Goal: Transaction & Acquisition: Register for event/course

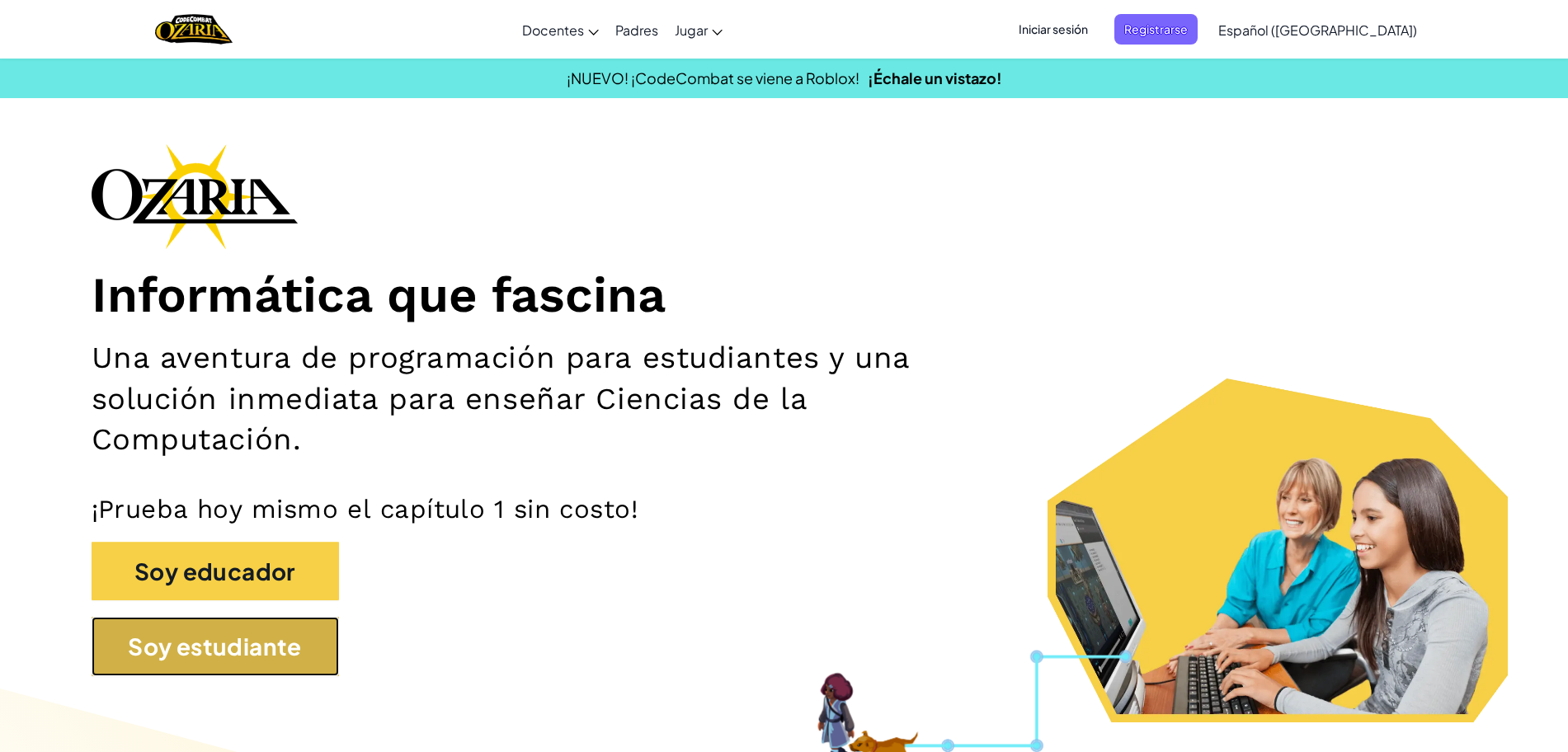
click at [299, 642] on button "Soy estudiante" at bounding box center [215, 647] width 248 height 60
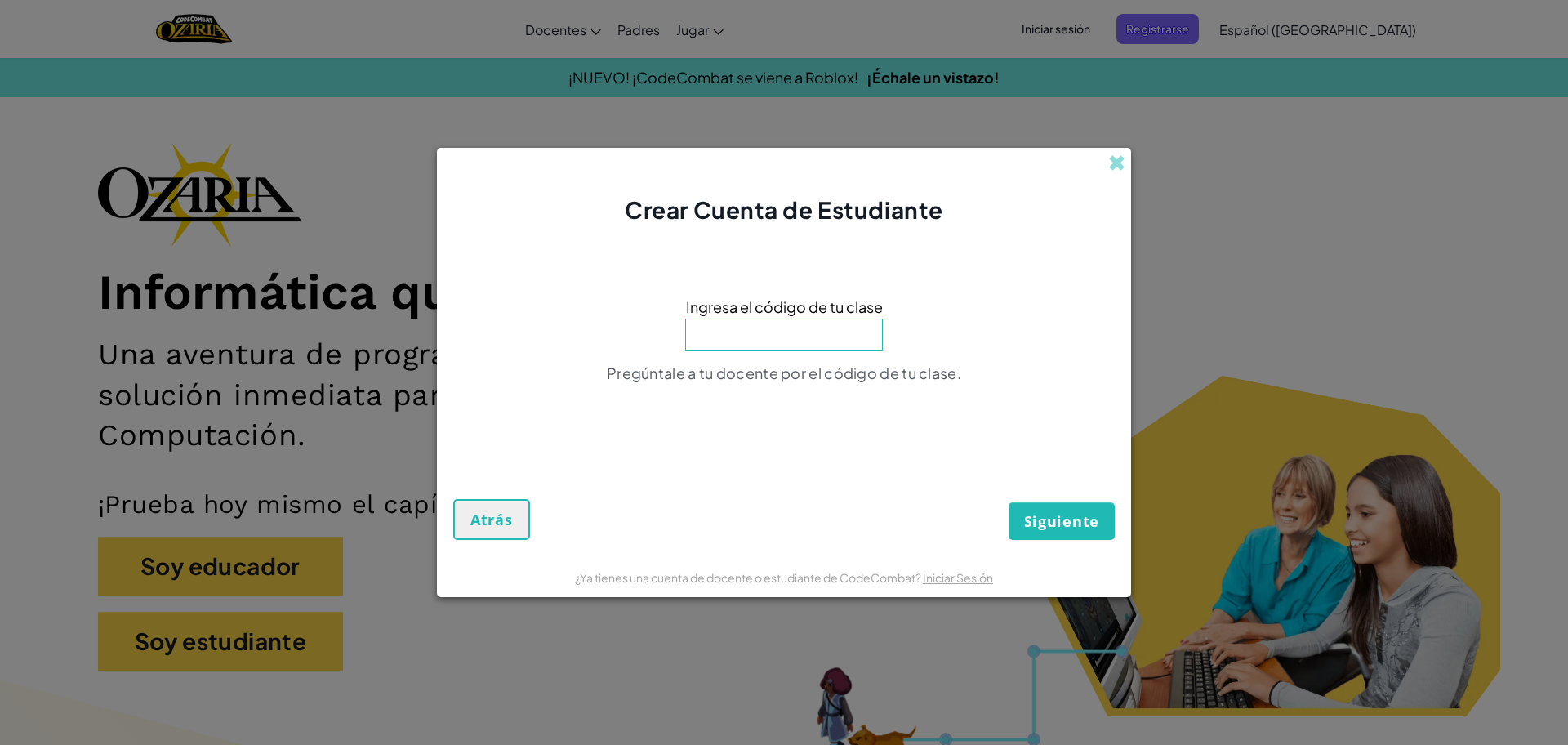
click at [805, 341] on input at bounding box center [784, 335] width 198 height 33
type input "LargeLateSalt"
click at [1098, 512] on span "Siguiente" at bounding box center [1062, 521] width 75 height 20
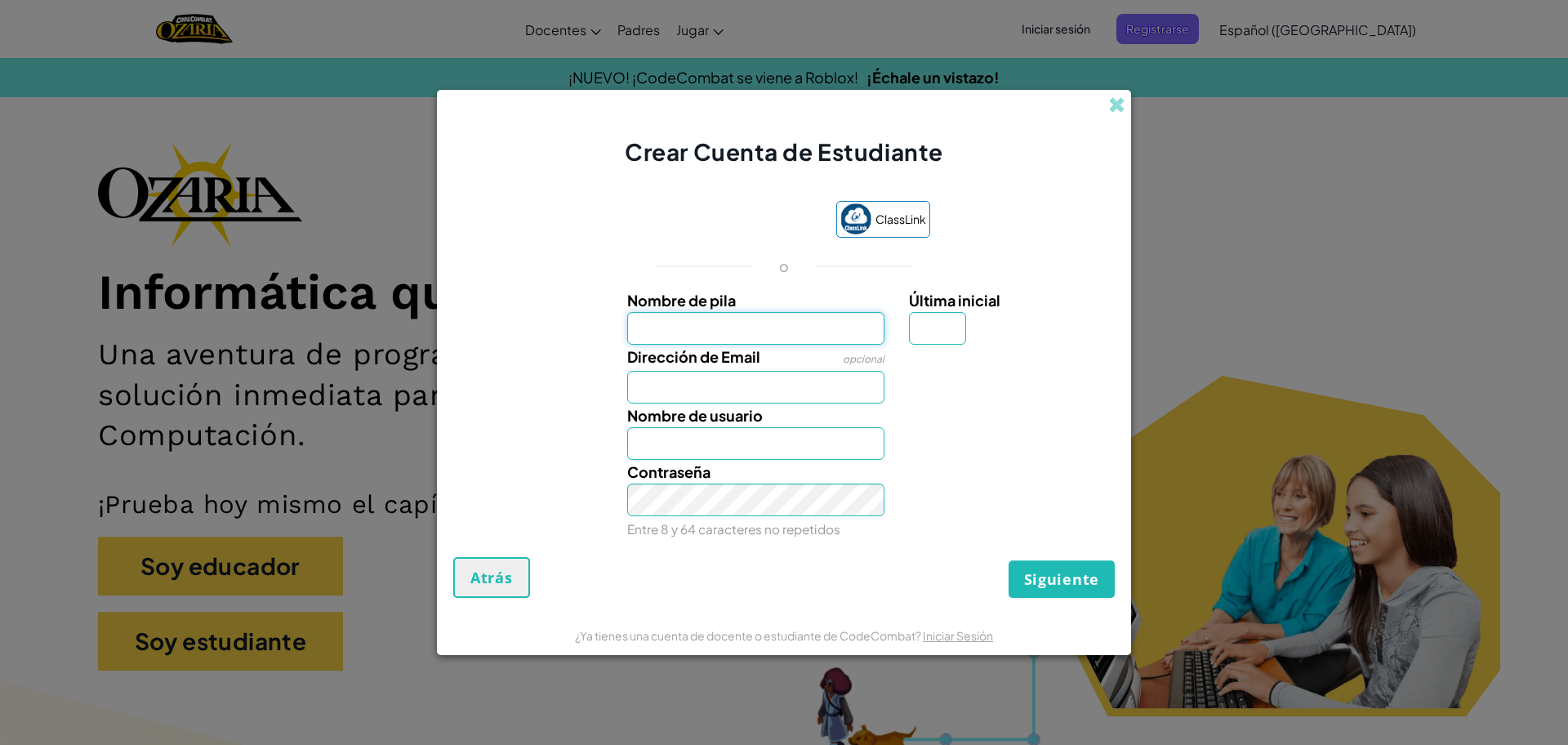
click at [784, 320] on input "Nombre de pila" at bounding box center [756, 328] width 258 height 33
type input "[DEMOGRAPHIC_DATA][PERSON_NAME]"
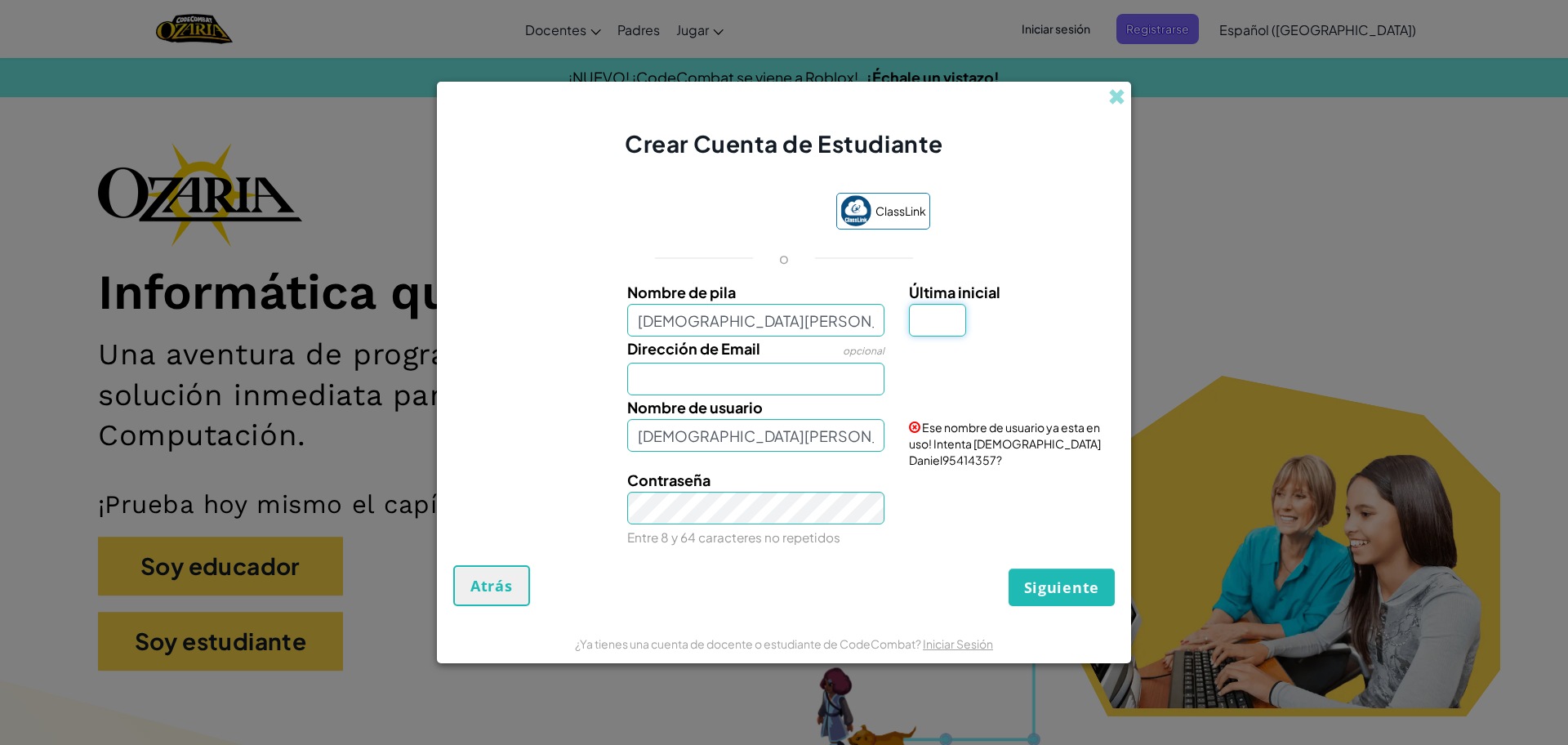
click at [944, 332] on input "Última inicial" at bounding box center [938, 320] width 57 height 33
type input "d"
type input "[PERSON_NAME]"
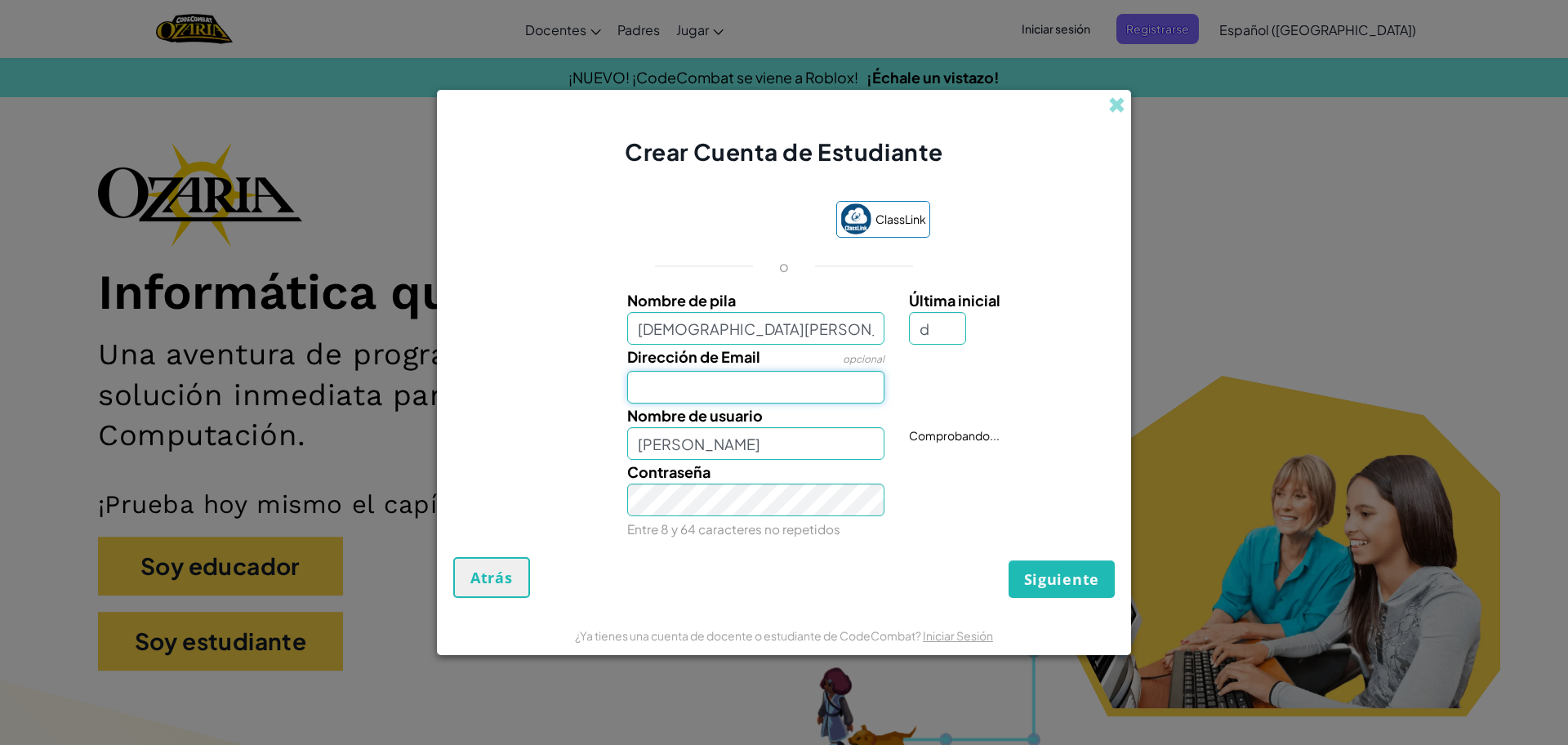
click at [804, 390] on input "Dirección de Email" at bounding box center [756, 387] width 258 height 33
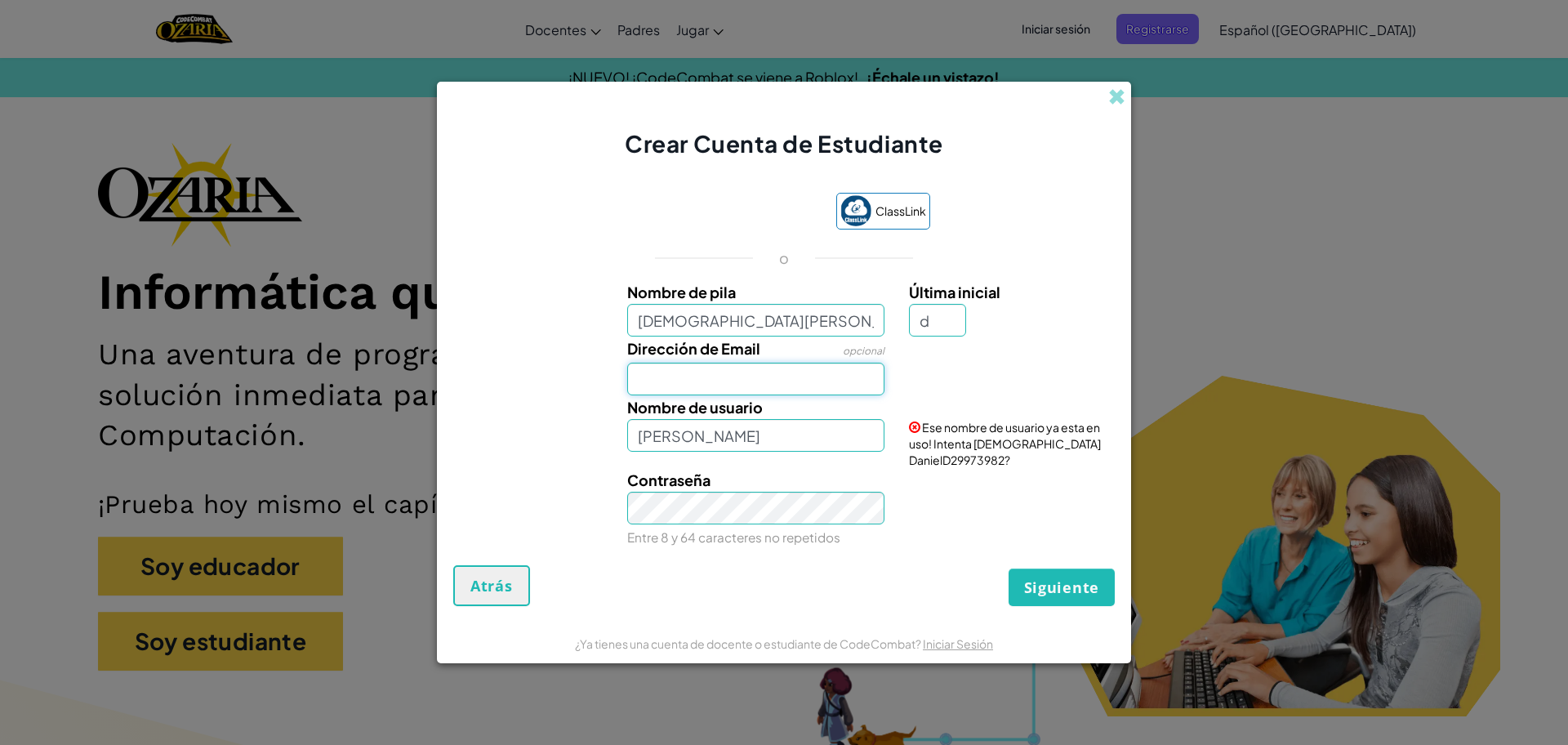
type input "[EMAIL_ADDRESS][DOMAIN_NAME]"
click at [797, 442] on input "[PERSON_NAME]" at bounding box center [756, 435] width 258 height 33
click at [1046, 578] on span "Siguiente" at bounding box center [1062, 587] width 75 height 20
click at [1082, 372] on link "Iniciar Sesión" at bounding box center [1001, 376] width 182 height 31
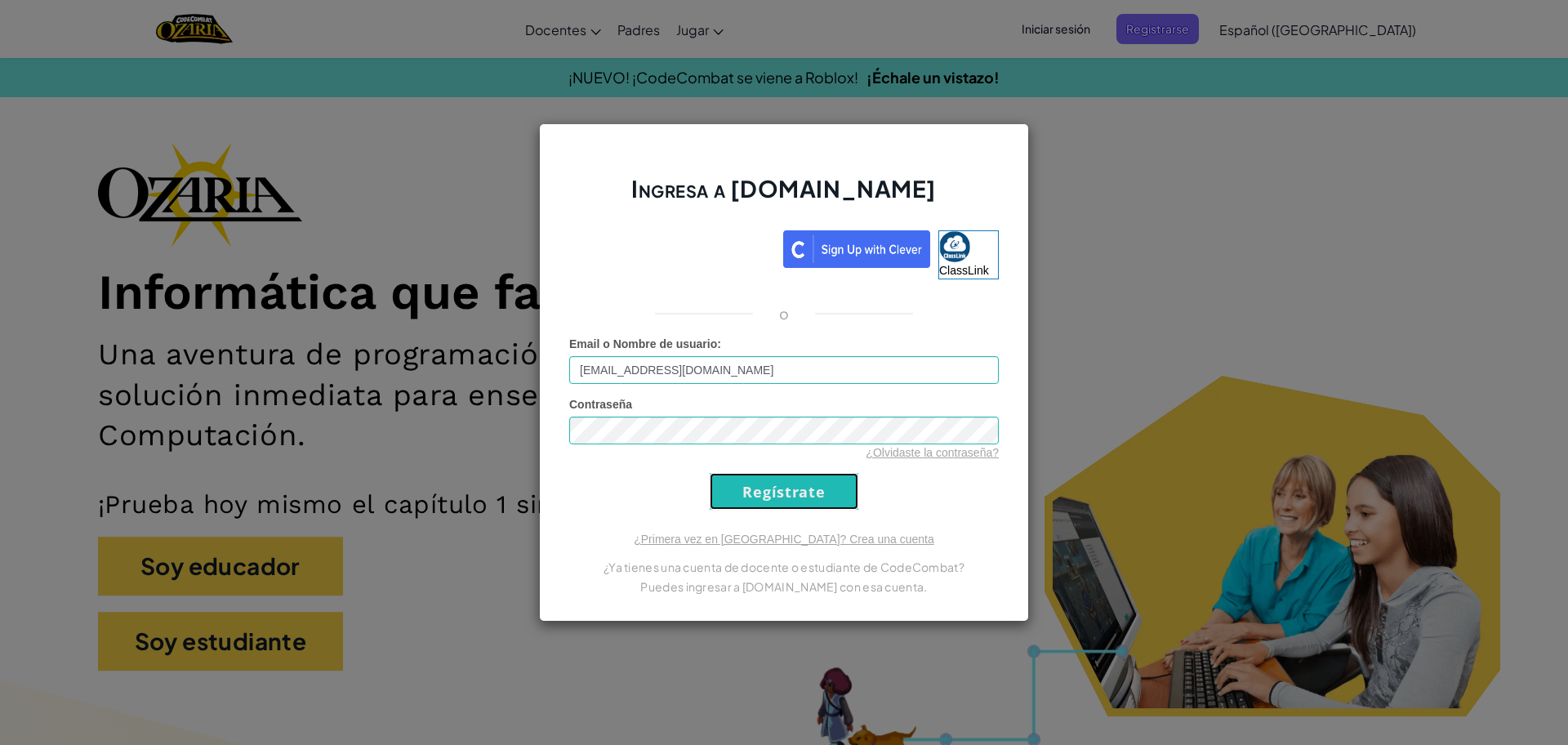
click at [754, 492] on input "Regístrate" at bounding box center [784, 491] width 149 height 37
